Goal: Check status: Check status

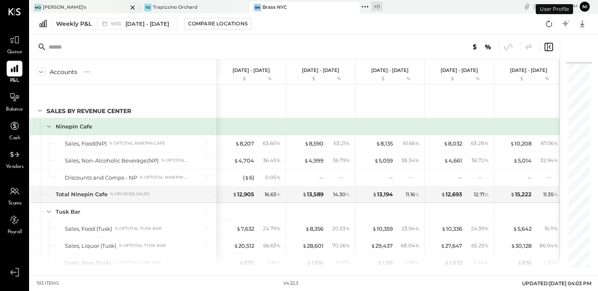
click at [82, 8] on div "[PERSON_NAME]'s" at bounding box center [79, 7] width 98 height 7
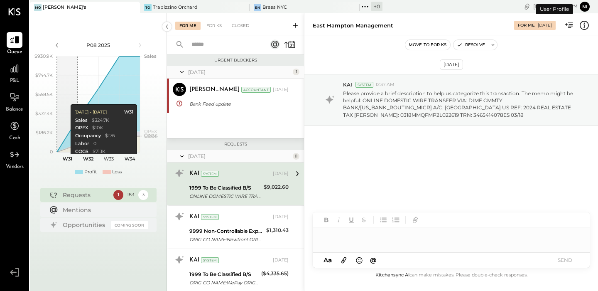
scroll to position [11, 0]
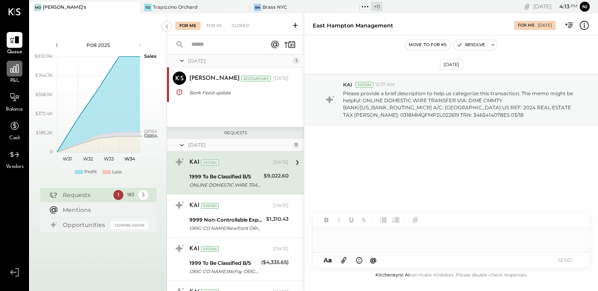
click at [13, 64] on icon at bounding box center [14, 68] width 11 height 11
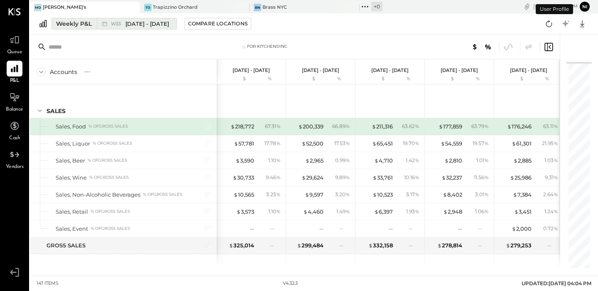
click at [70, 28] on button "Weekly P&L W33 [DATE] - [DATE]" at bounding box center [113, 24] width 125 height 12
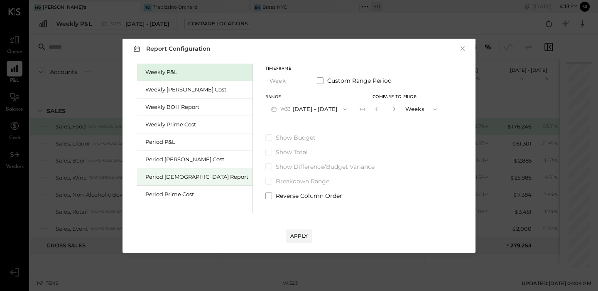
click at [169, 179] on div "Period [DEMOGRAPHIC_DATA] Report" at bounding box center [196, 177] width 103 height 8
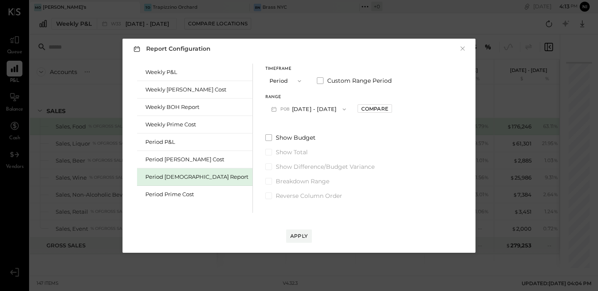
click at [265, 105] on button "P08 [DATE] - [DATE]" at bounding box center [308, 108] width 86 height 15
click at [266, 105] on div "P08 [DATE] - [DATE]" at bounding box center [313, 110] width 95 height 17
click at [196, 108] on div "Weekly BOH Report" at bounding box center [196, 107] width 103 height 8
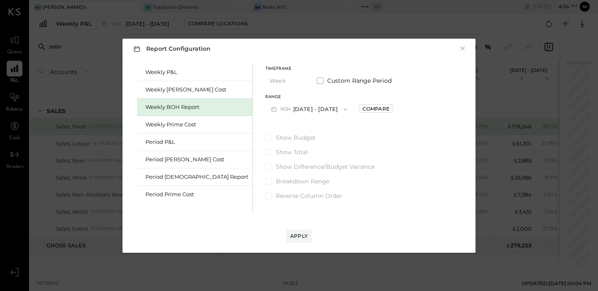
click at [286, 114] on button "W34 [DATE] - [DATE]" at bounding box center [309, 108] width 88 height 15
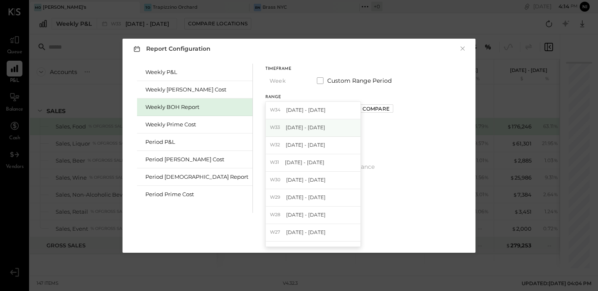
click at [286, 129] on span "[DATE] - [DATE]" at bounding box center [305, 127] width 39 height 7
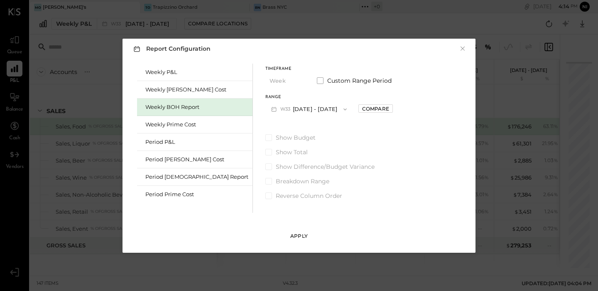
click at [295, 238] on div "Apply" at bounding box center [298, 235] width 17 height 7
